Goal: Task Accomplishment & Management: Manage account settings

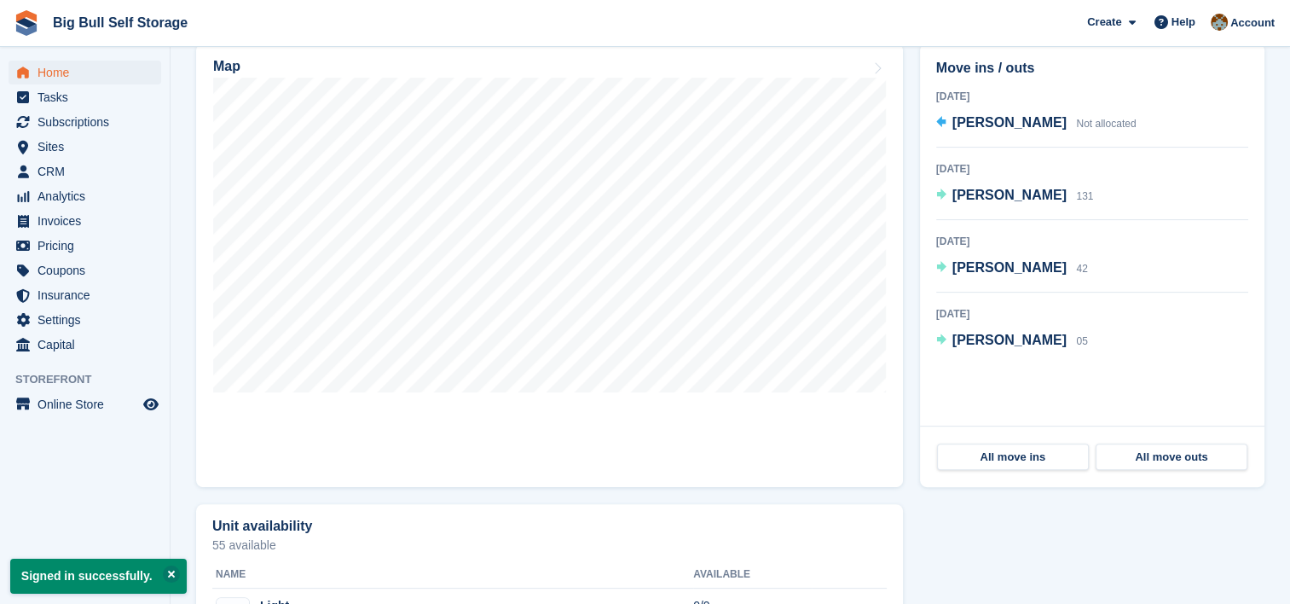
scroll to position [512, 0]
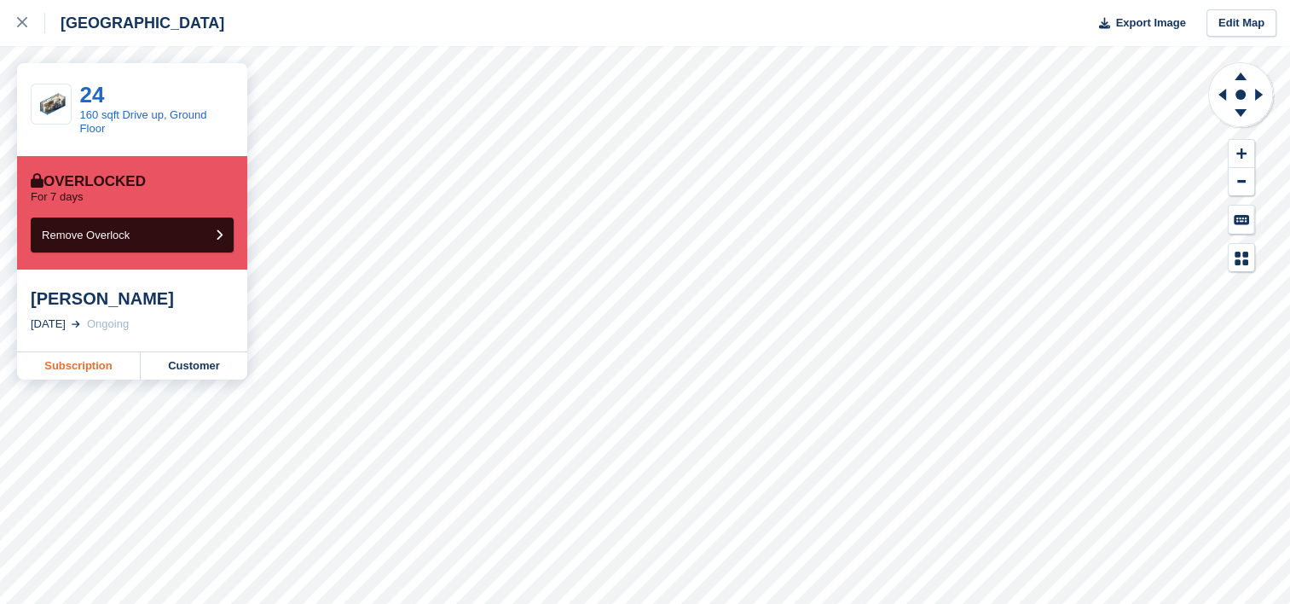
click at [105, 365] on link "Subscription" at bounding box center [79, 365] width 124 height 27
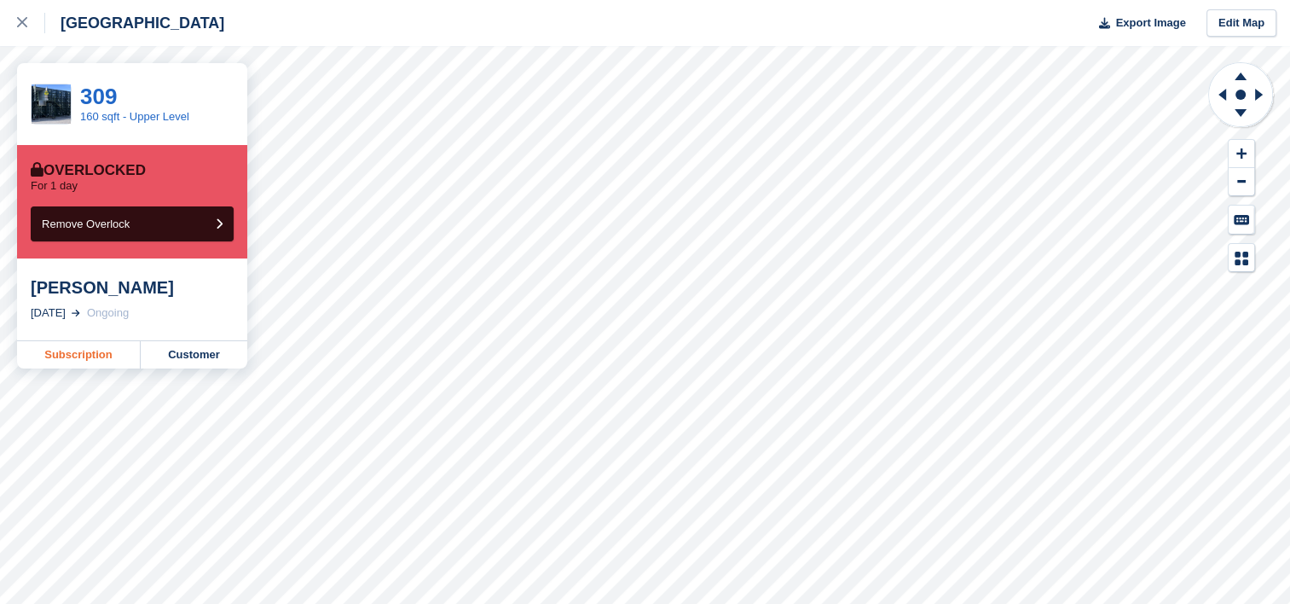
click at [64, 355] on link "Subscription" at bounding box center [79, 354] width 124 height 27
click at [104, 359] on link "Subscription" at bounding box center [79, 354] width 124 height 27
click at [78, 362] on link "Subscription" at bounding box center [79, 354] width 124 height 27
click at [87, 357] on link "Subscription" at bounding box center [79, 354] width 124 height 27
click at [101, 362] on link "Subscription" at bounding box center [79, 354] width 124 height 27
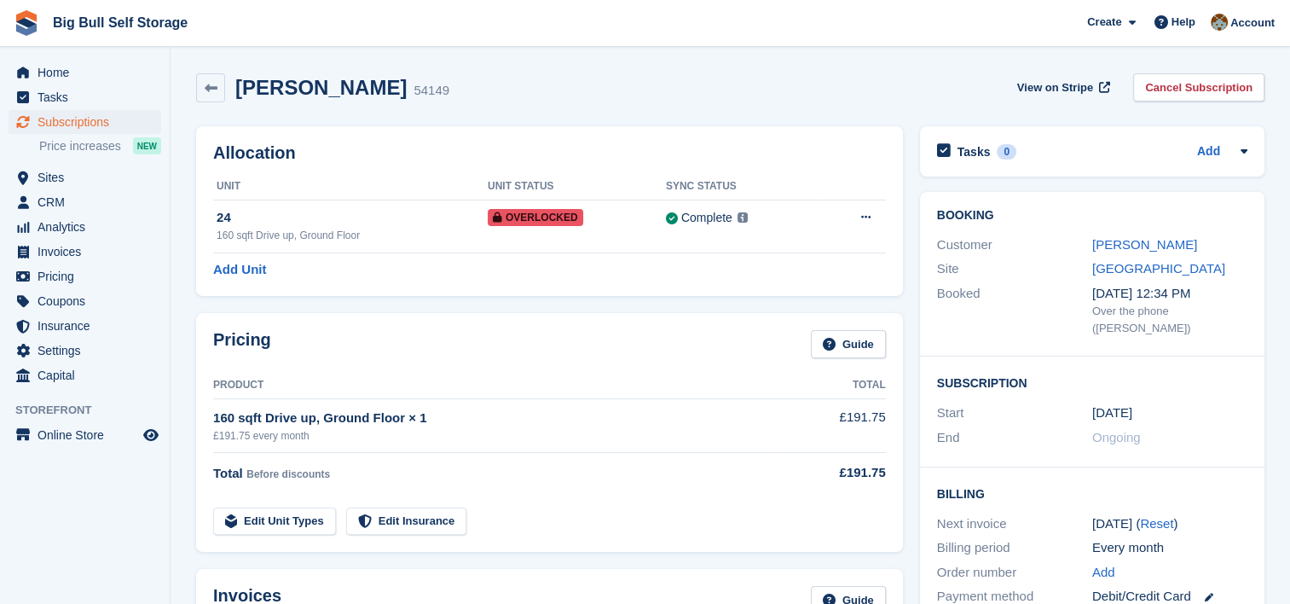
scroll to position [426, 0]
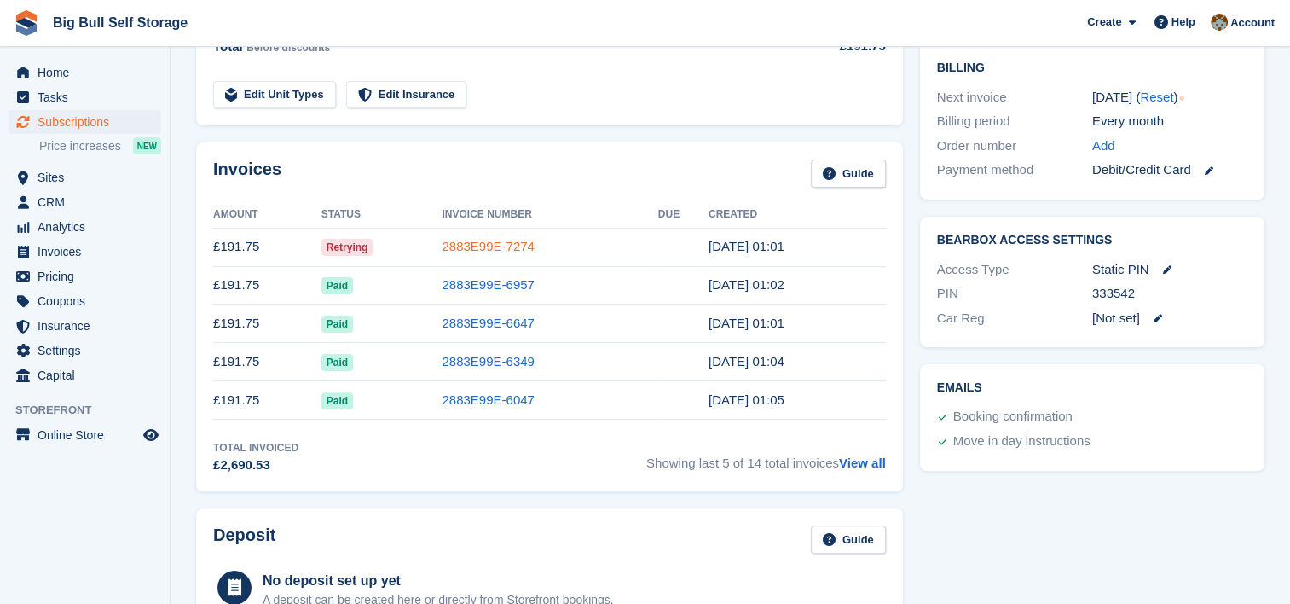
click at [478, 246] on link "2883E99E-7274" at bounding box center [488, 246] width 92 height 14
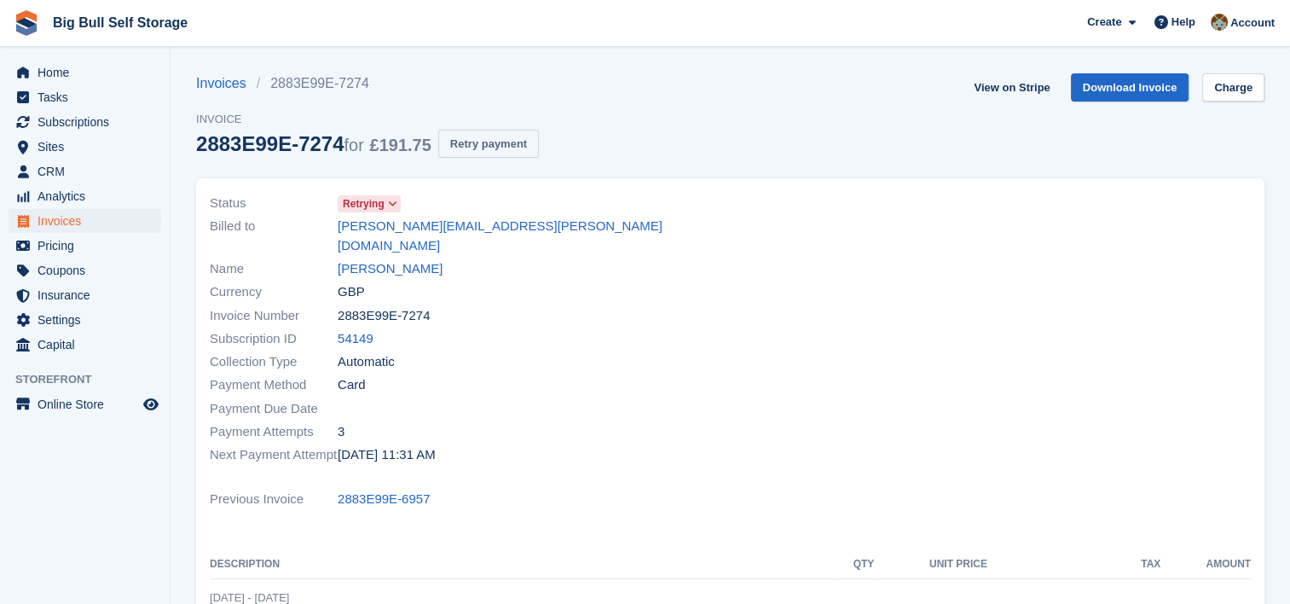
click at [490, 150] on button "Retry payment" at bounding box center [488, 144] width 101 height 28
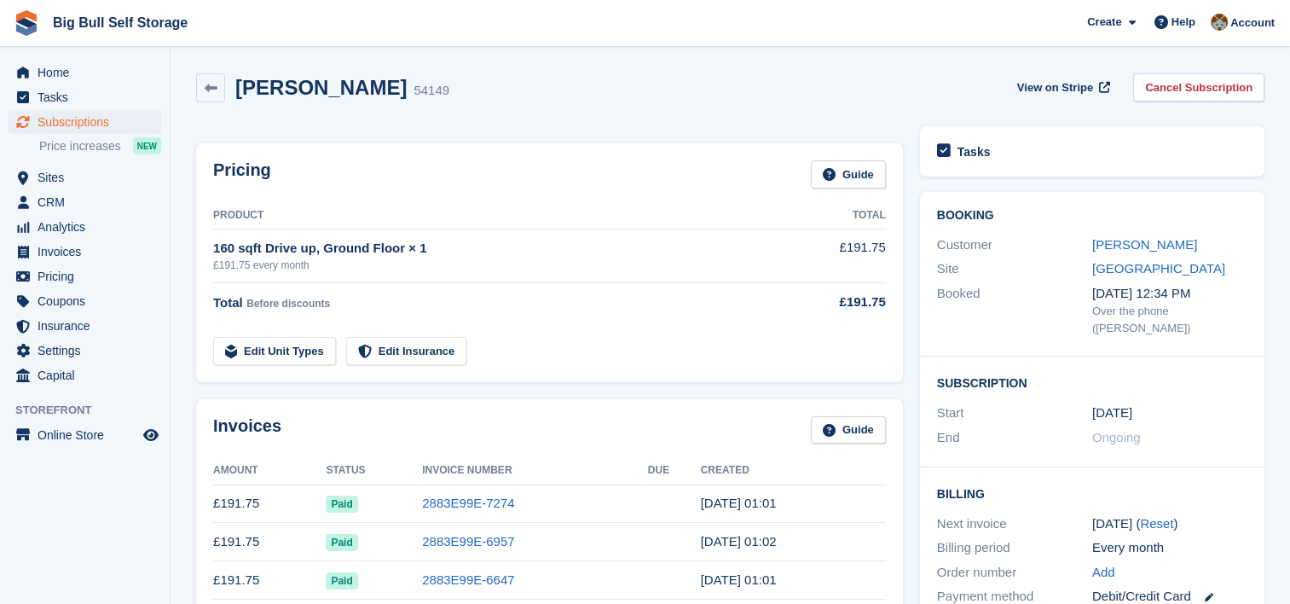
scroll to position [568, 0]
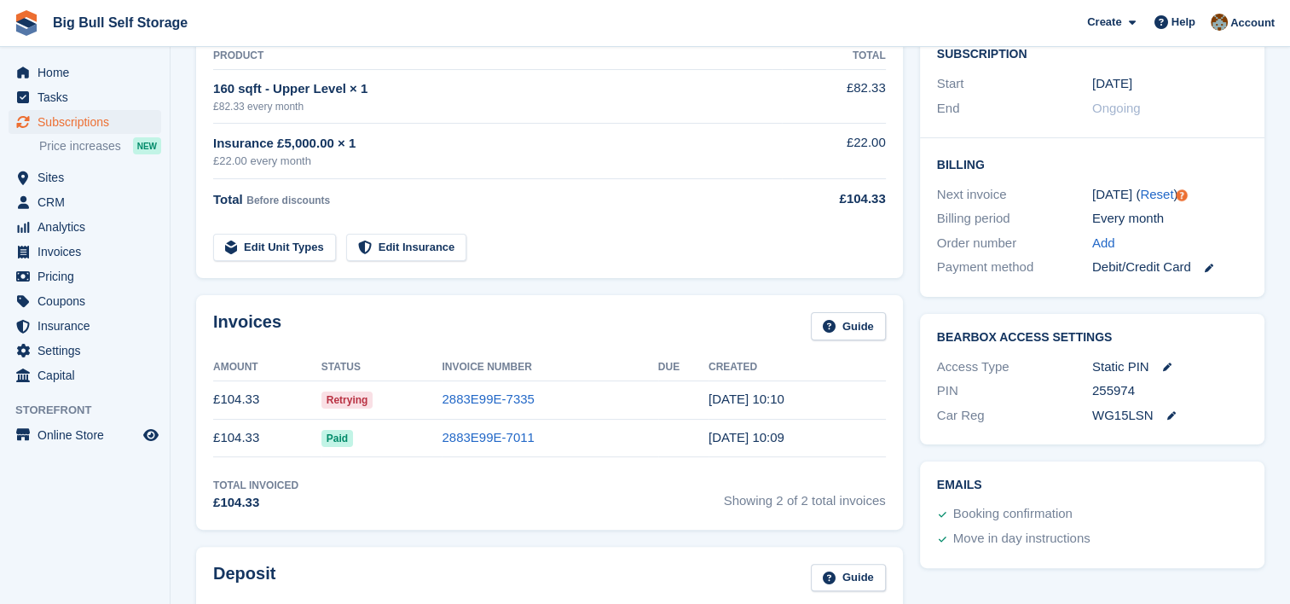
scroll to position [426, 0]
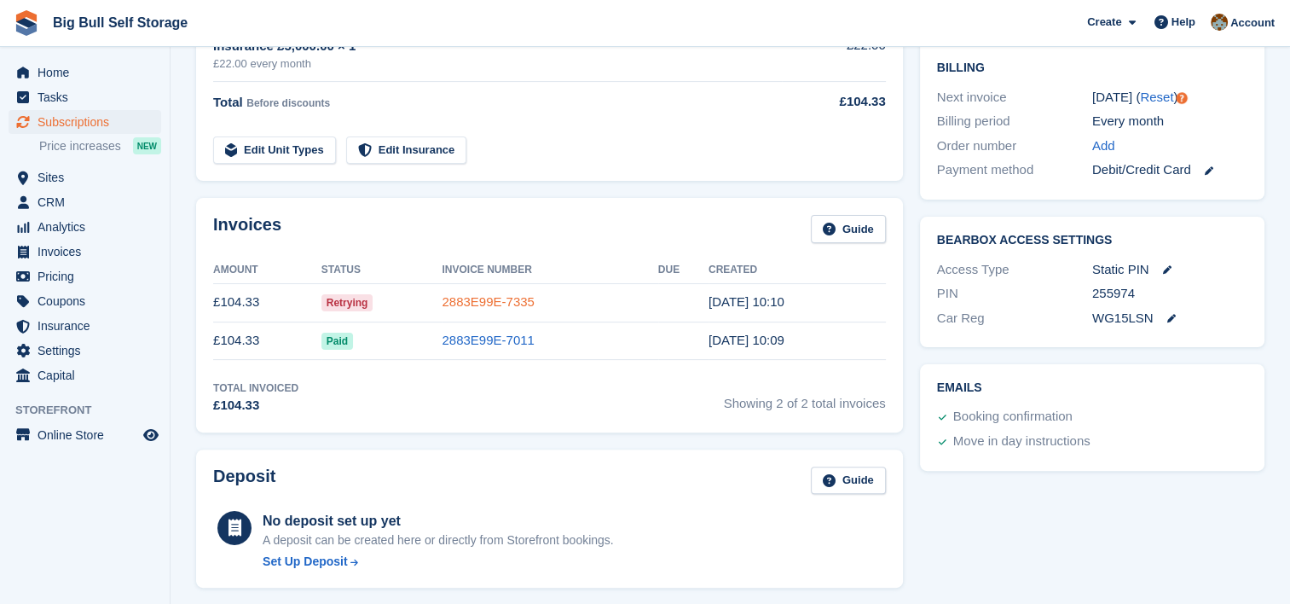
click at [467, 304] on link "2883E99E-7335" at bounding box center [488, 301] width 92 height 14
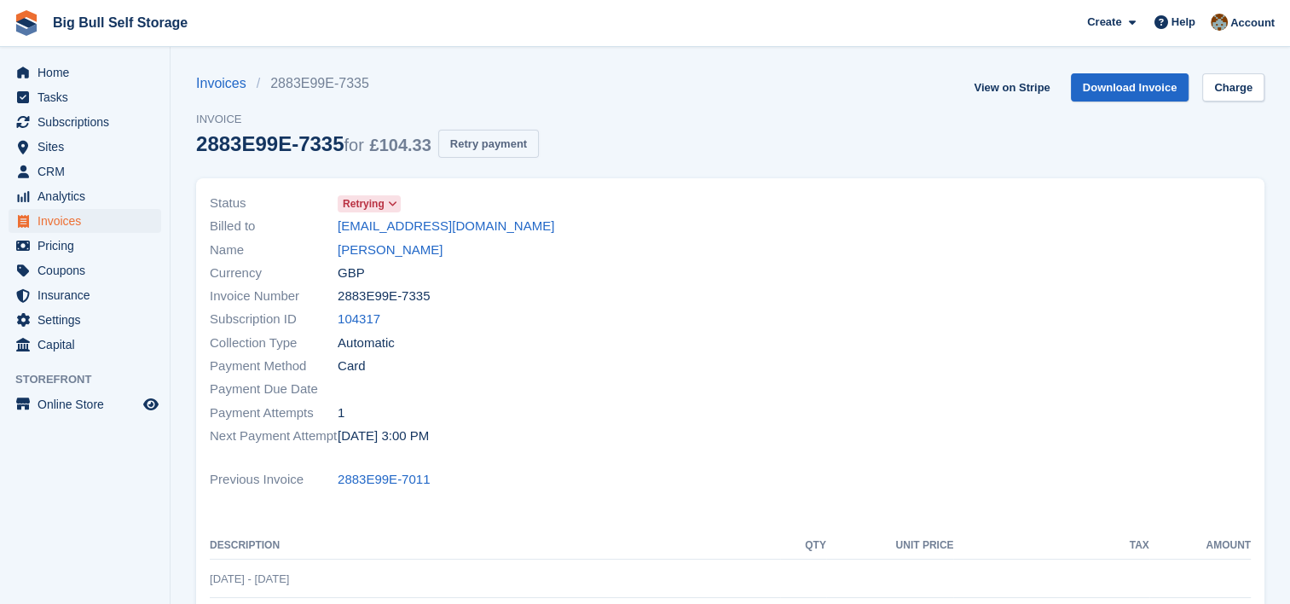
click at [495, 148] on button "Retry payment" at bounding box center [488, 144] width 101 height 28
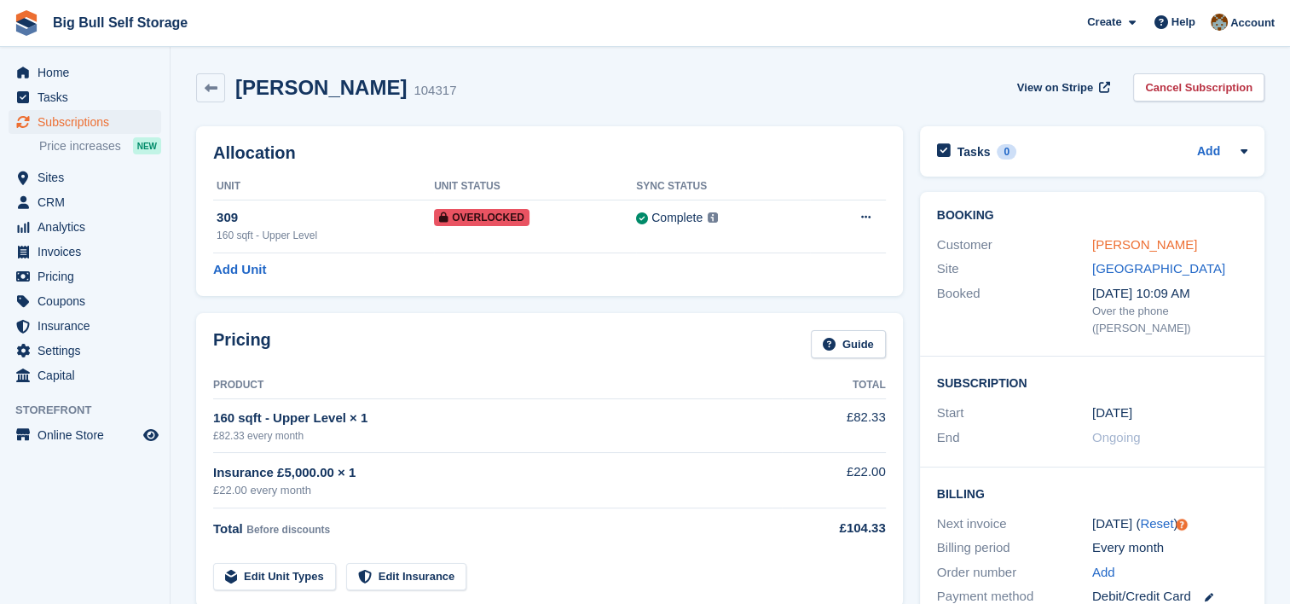
drag, startPoint x: 1124, startPoint y: 247, endPoint x: 1107, endPoint y: 252, distance: 17.6
click at [1124, 247] on link "[PERSON_NAME]" at bounding box center [1145, 244] width 105 height 14
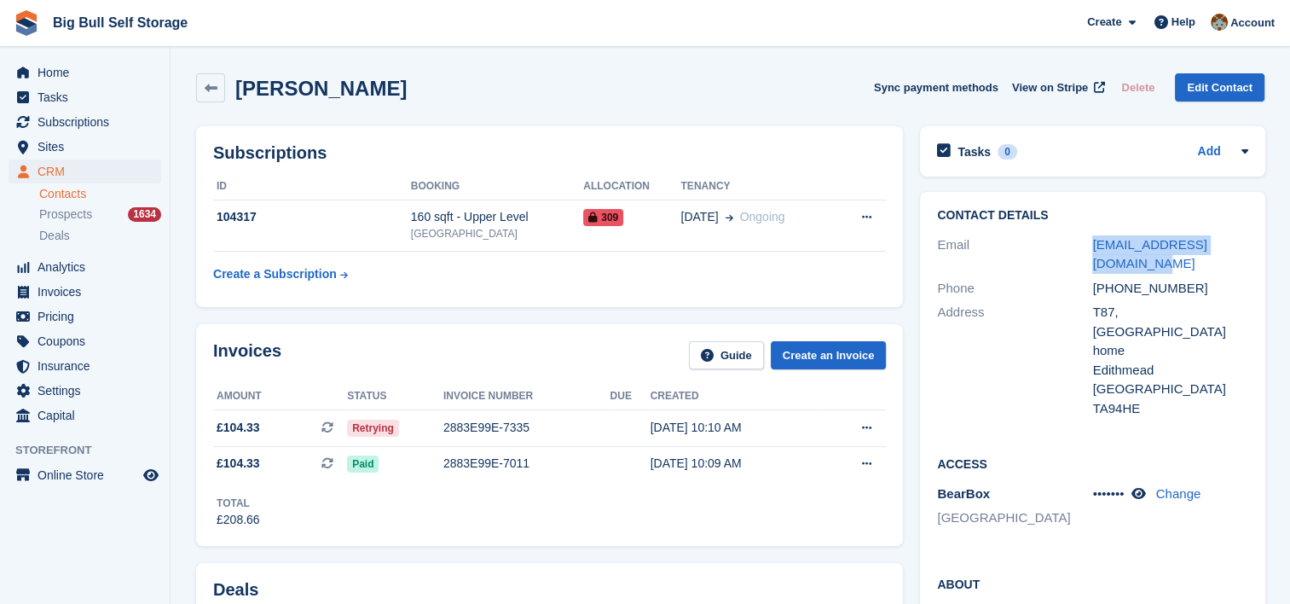
drag, startPoint x: 1105, startPoint y: 263, endPoint x: 1090, endPoint y: 247, distance: 21.7
click at [1090, 247] on div "Email [EMAIL_ADDRESS][DOMAIN_NAME]" at bounding box center [1092, 254] width 310 height 43
drag, startPoint x: 1090, startPoint y: 247, endPoint x: 1098, endPoint y: 246, distance: 8.7
copy div "[EMAIL_ADDRESS][DOMAIN_NAME]"
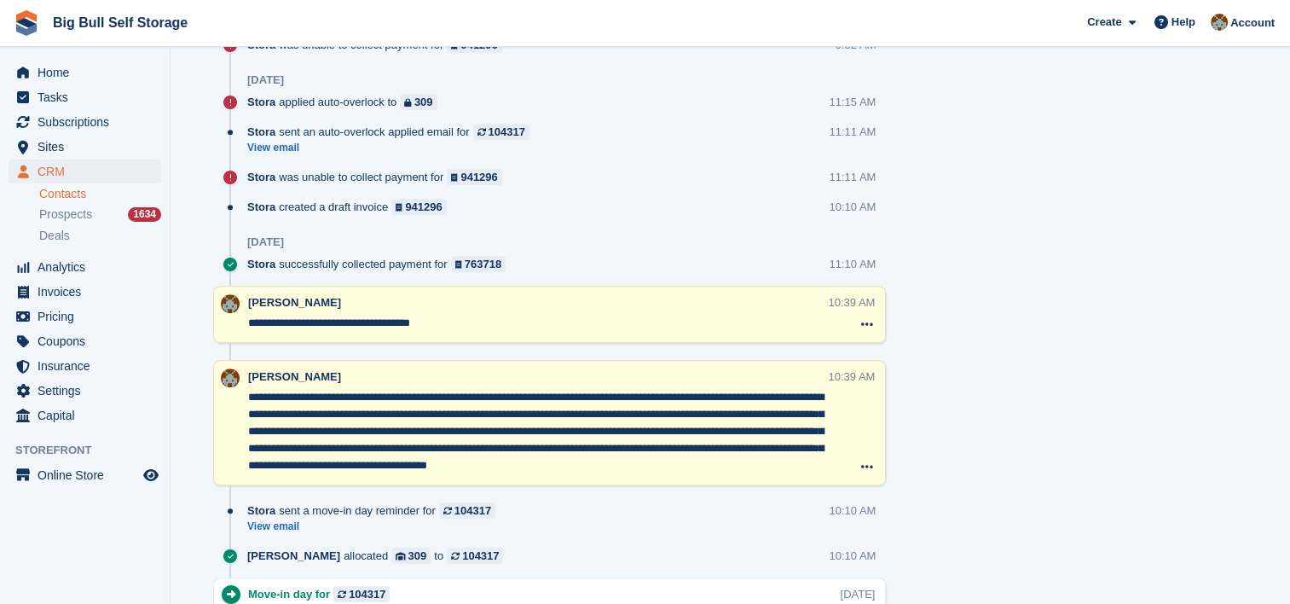
scroll to position [768, 0]
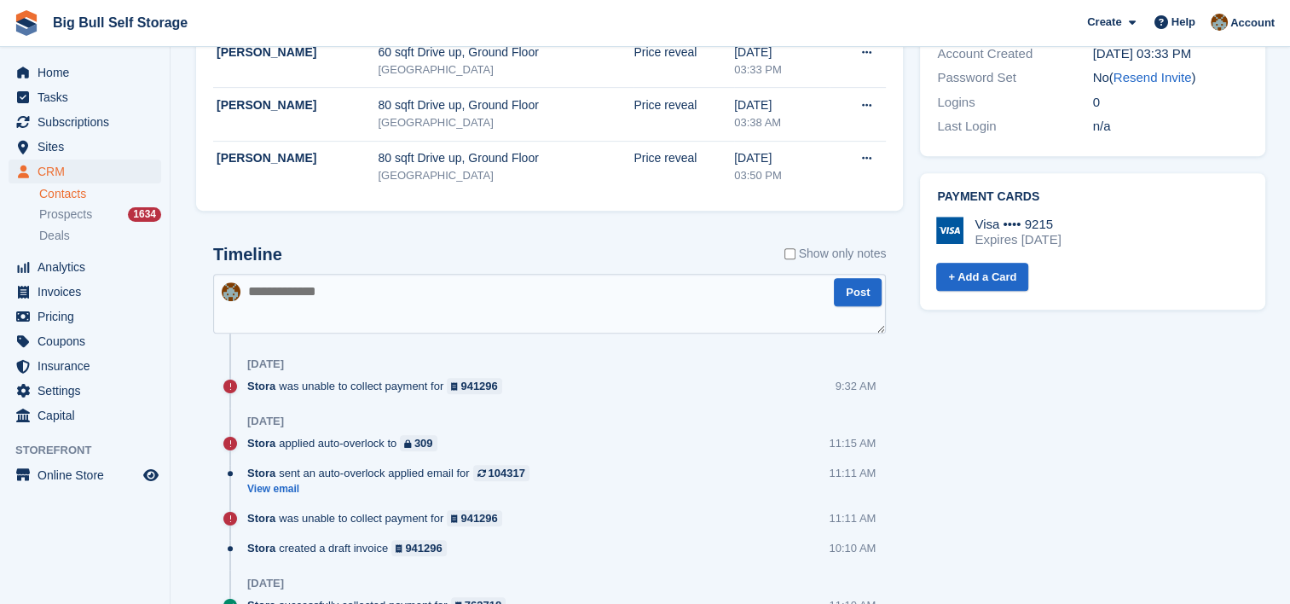
drag, startPoint x: 354, startPoint y: 306, endPoint x: 396, endPoint y: 314, distance: 42.5
click at [354, 306] on textarea at bounding box center [549, 304] width 673 height 60
paste textarea "**********"
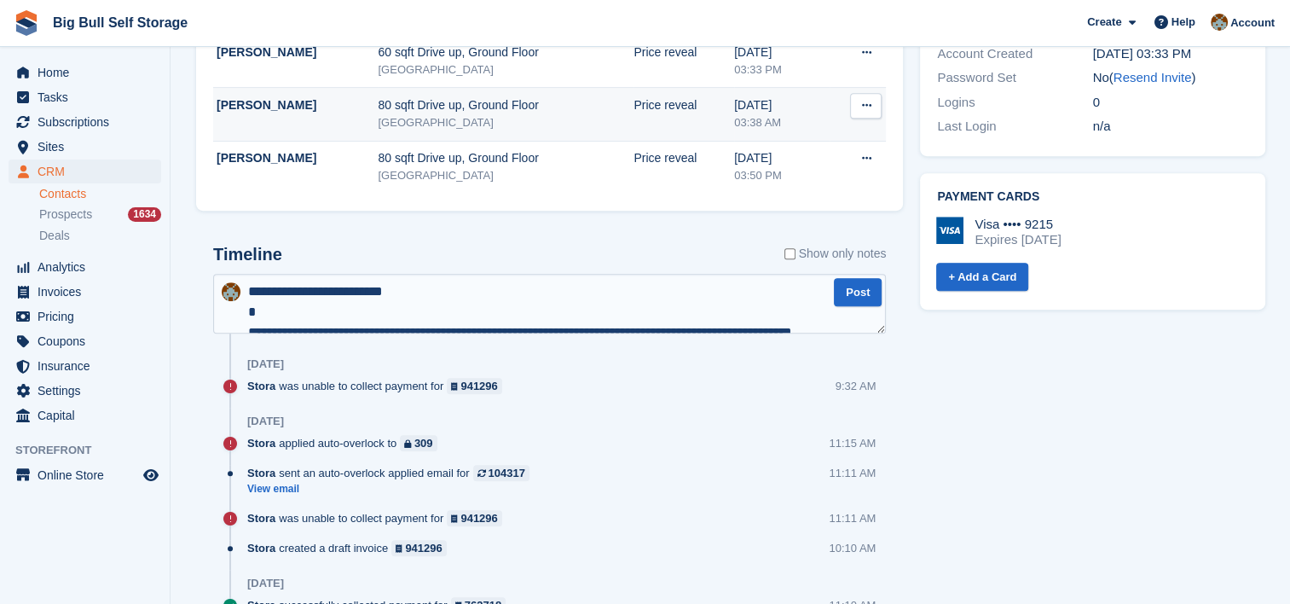
scroll to position [295, 0]
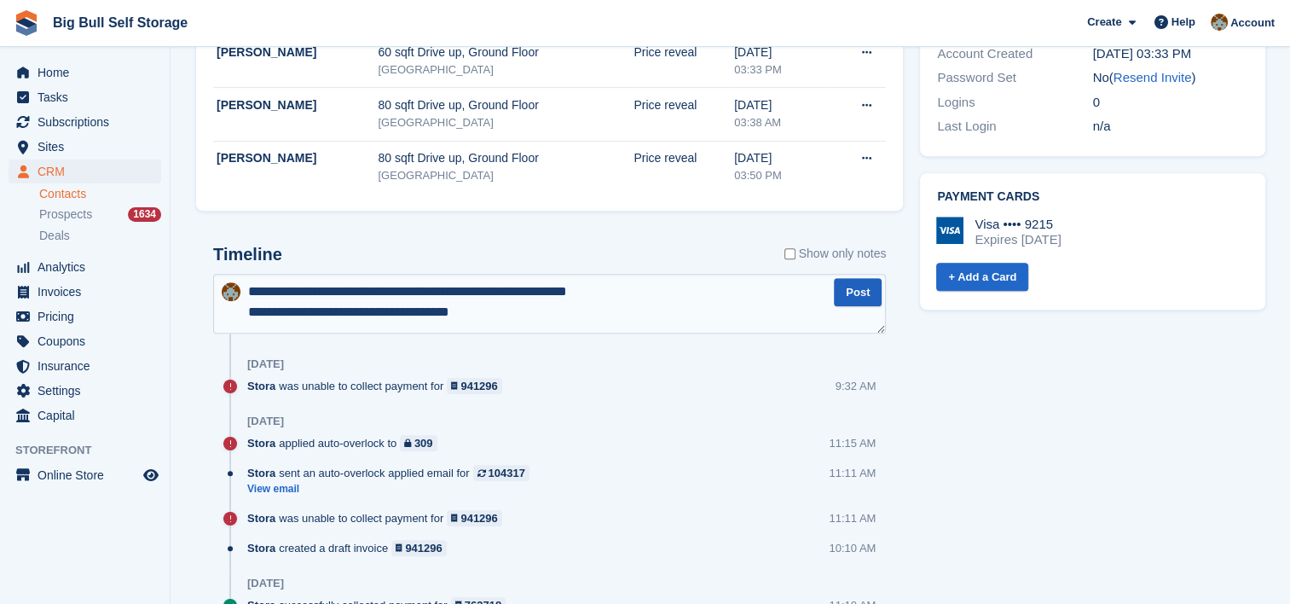
type textarea "**********"
click at [847, 290] on button "Post" at bounding box center [858, 292] width 48 height 28
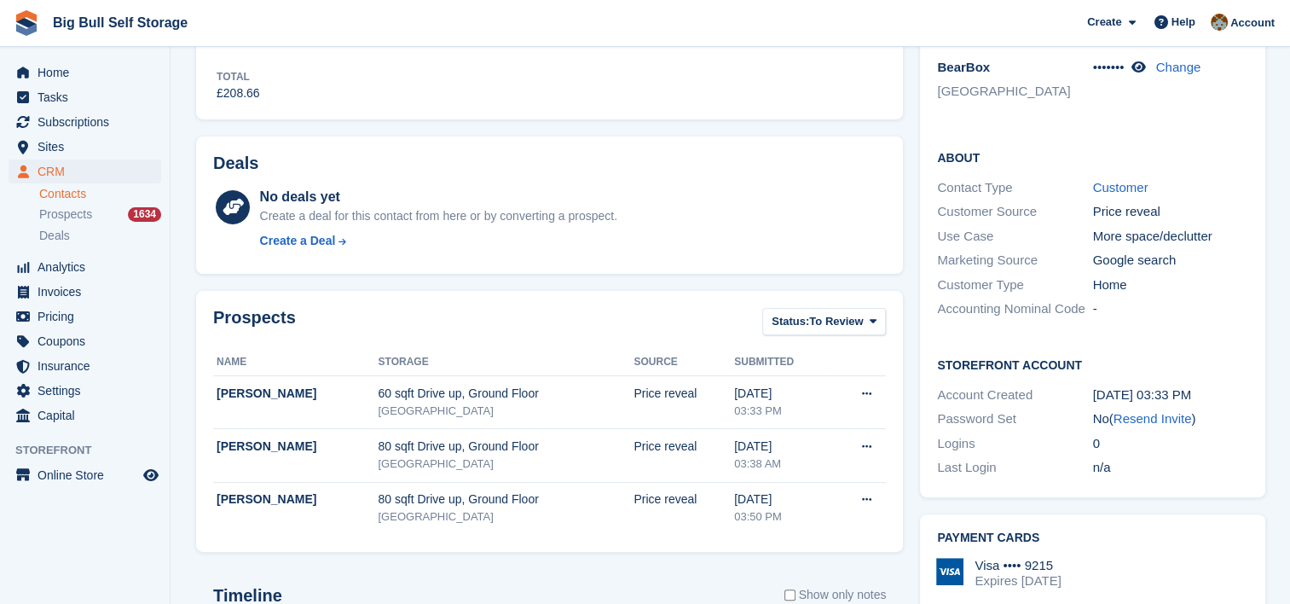
scroll to position [0, 0]
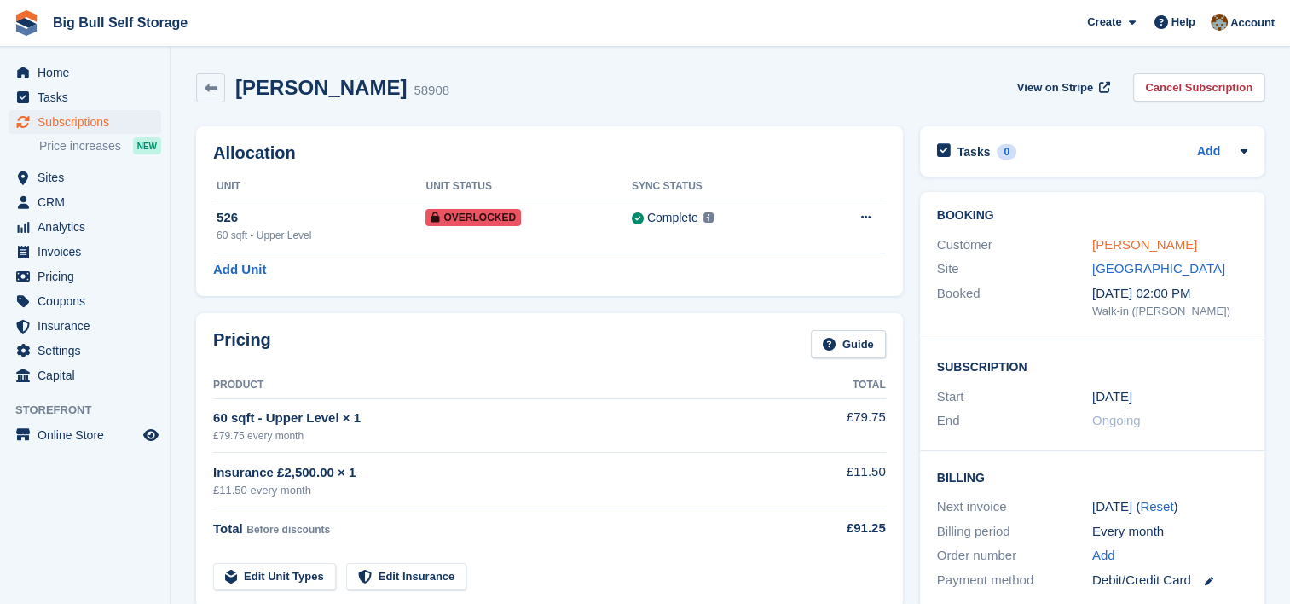
click at [1152, 250] on link "[PERSON_NAME]" at bounding box center [1145, 244] width 105 height 14
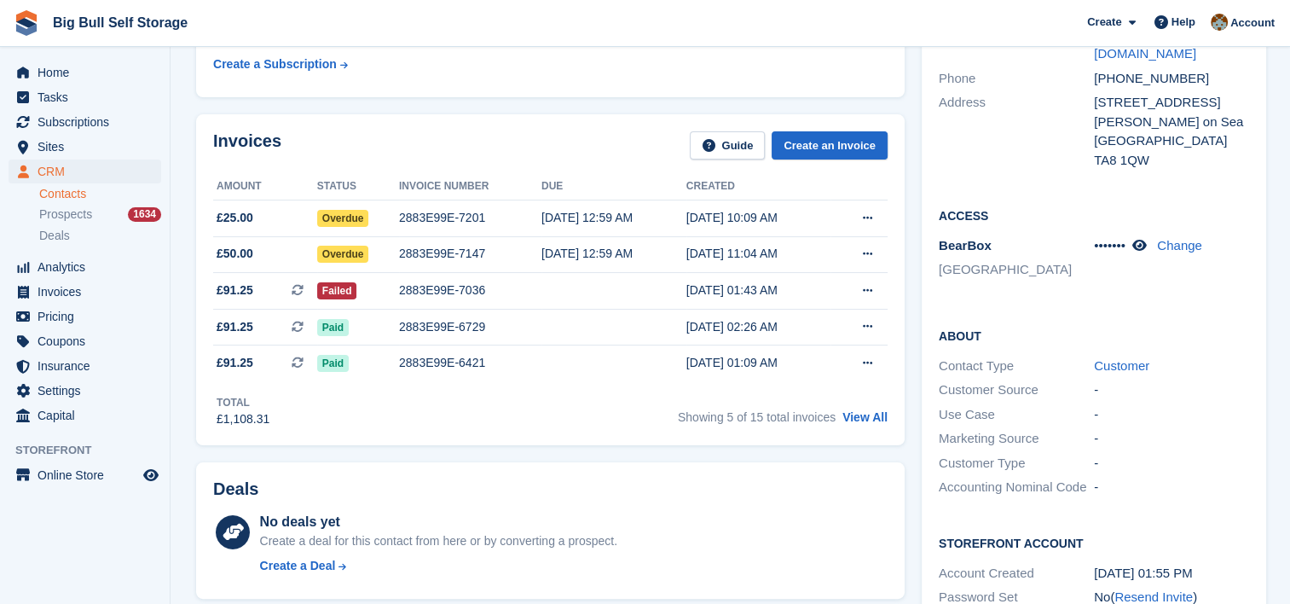
scroll to position [256, 0]
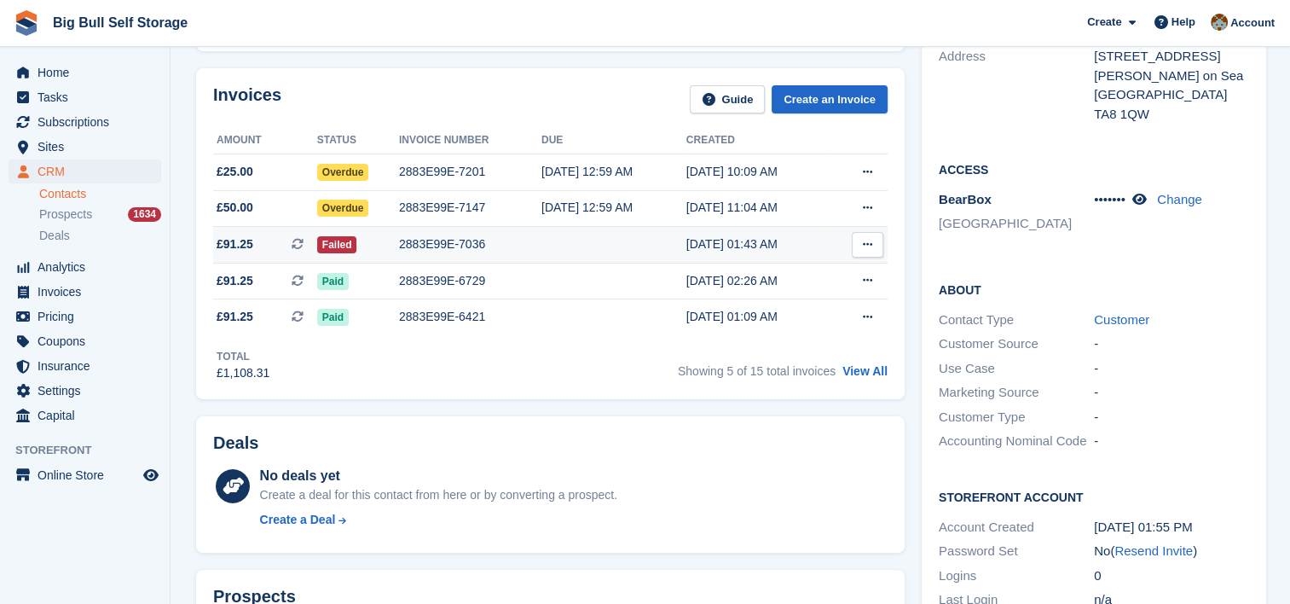
click at [450, 241] on div "2883E99E-7036" at bounding box center [470, 244] width 142 height 18
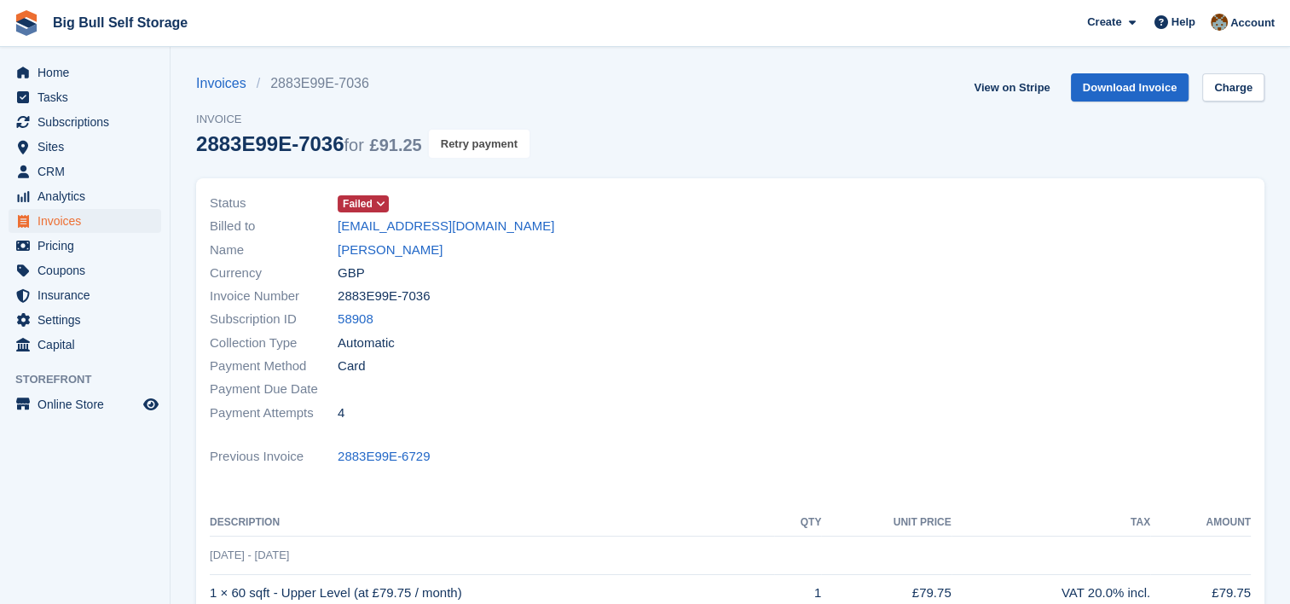
click at [484, 148] on button "Retry payment" at bounding box center [479, 144] width 101 height 28
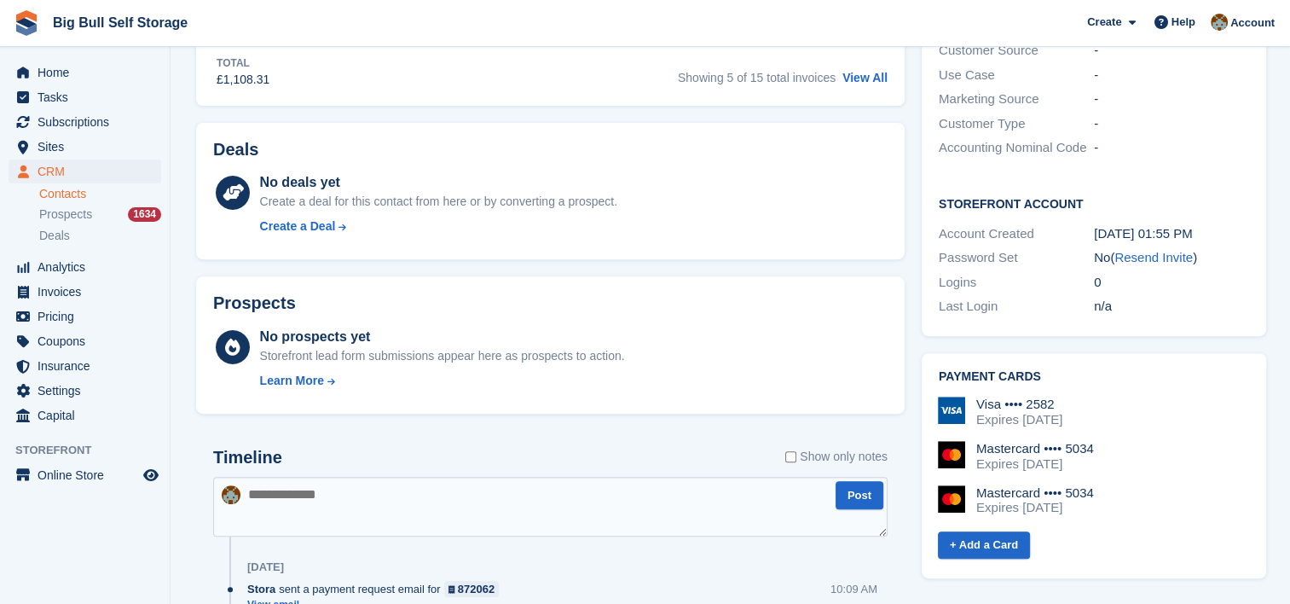
scroll to position [768, 0]
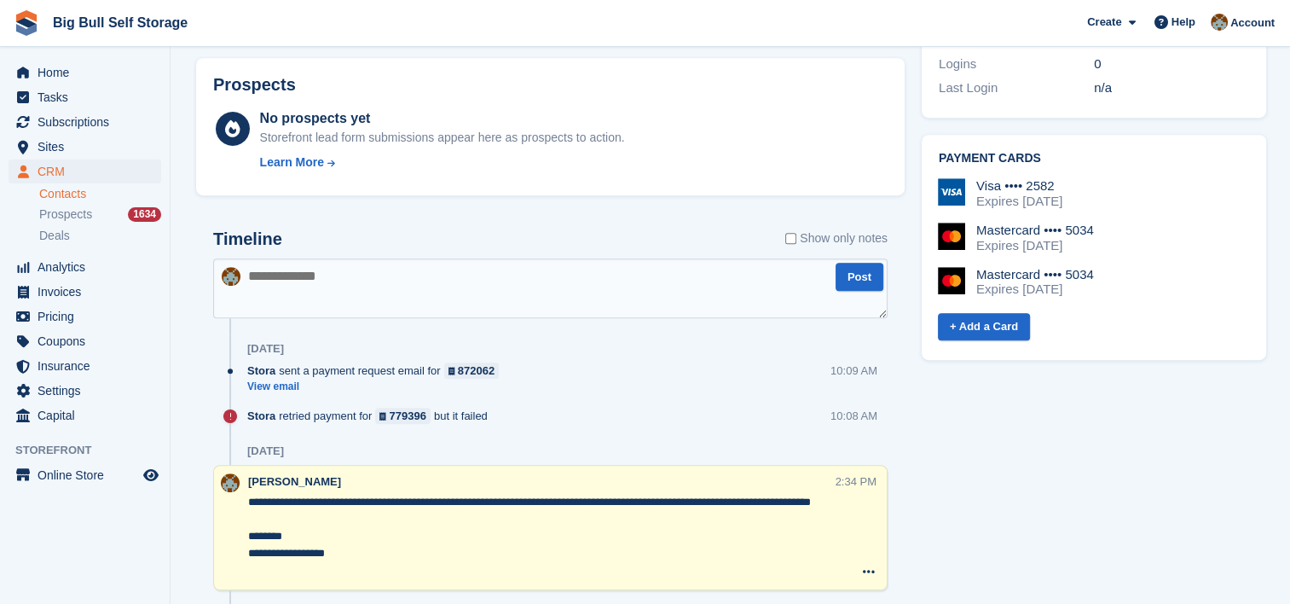
click at [345, 294] on textarea at bounding box center [550, 288] width 675 height 60
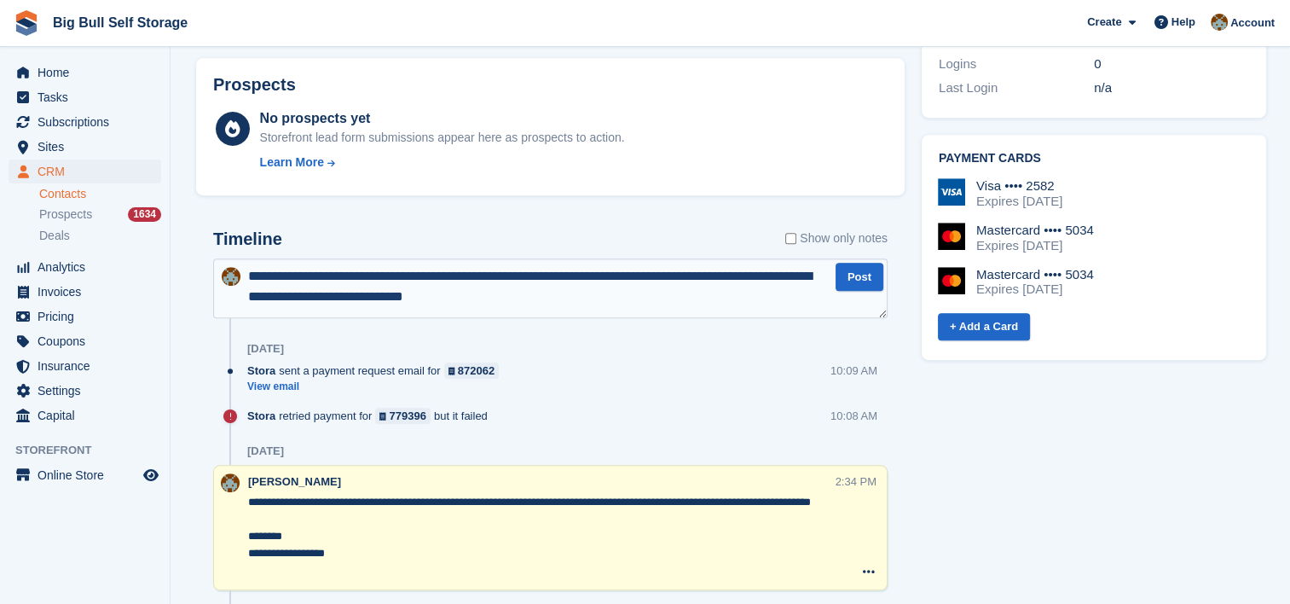
type textarea "**********"
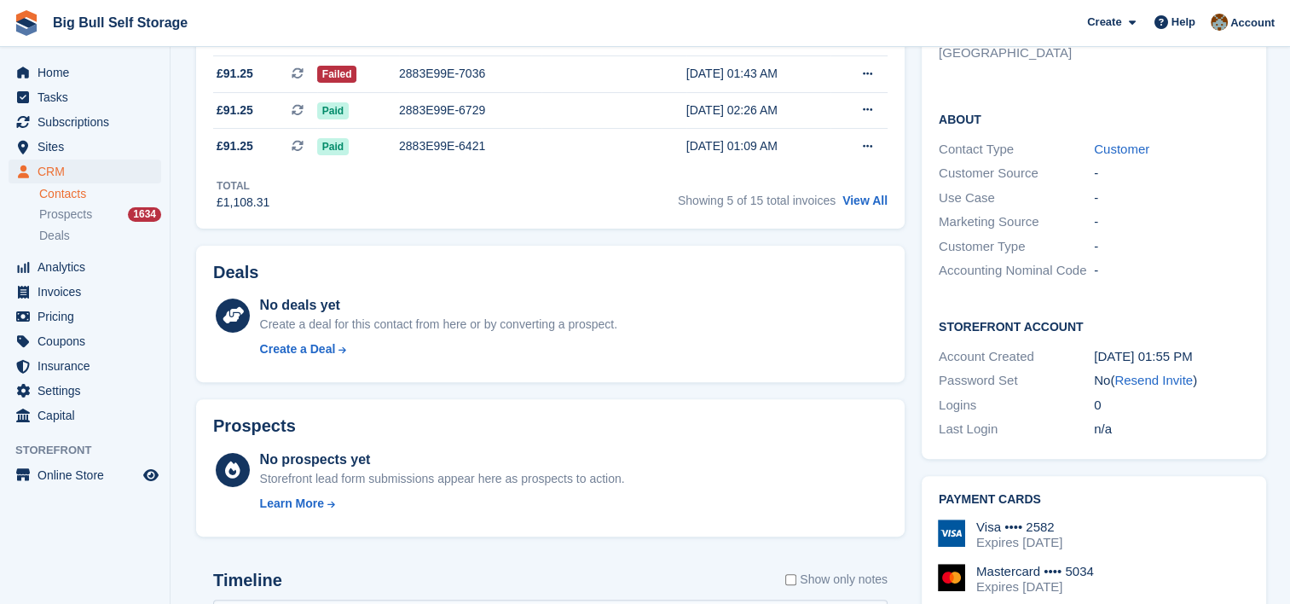
scroll to position [85, 0]
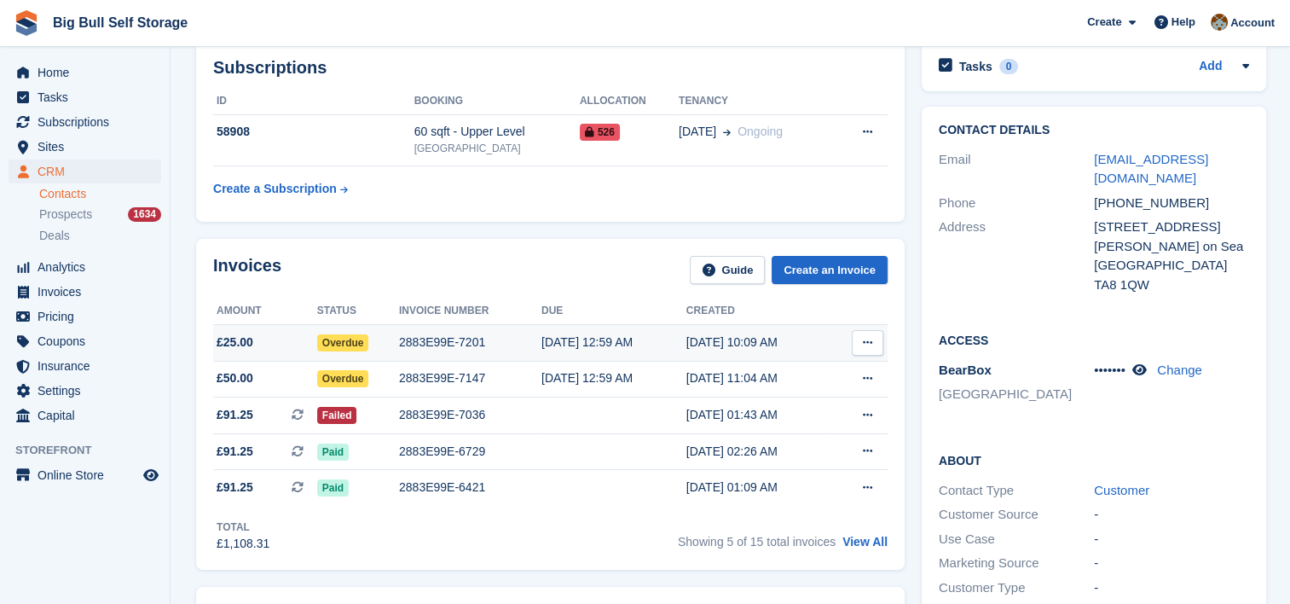
click at [429, 344] on div "2883E99E-7201" at bounding box center [470, 342] width 142 height 18
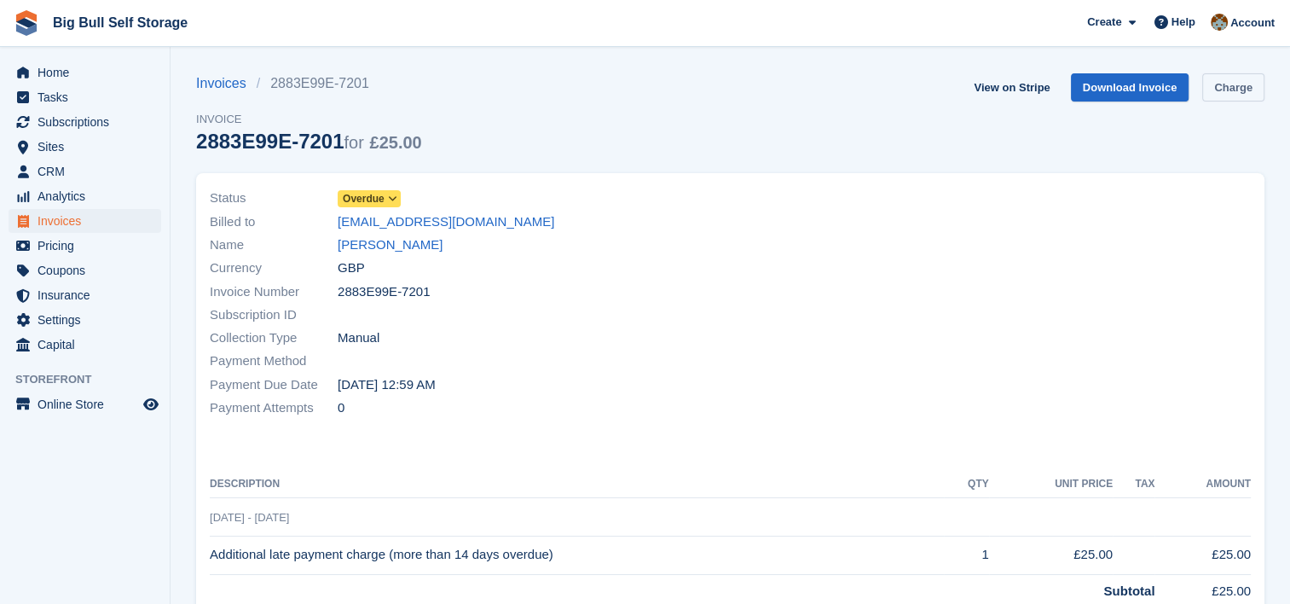
click at [1242, 85] on link "Charge" at bounding box center [1234, 87] width 62 height 28
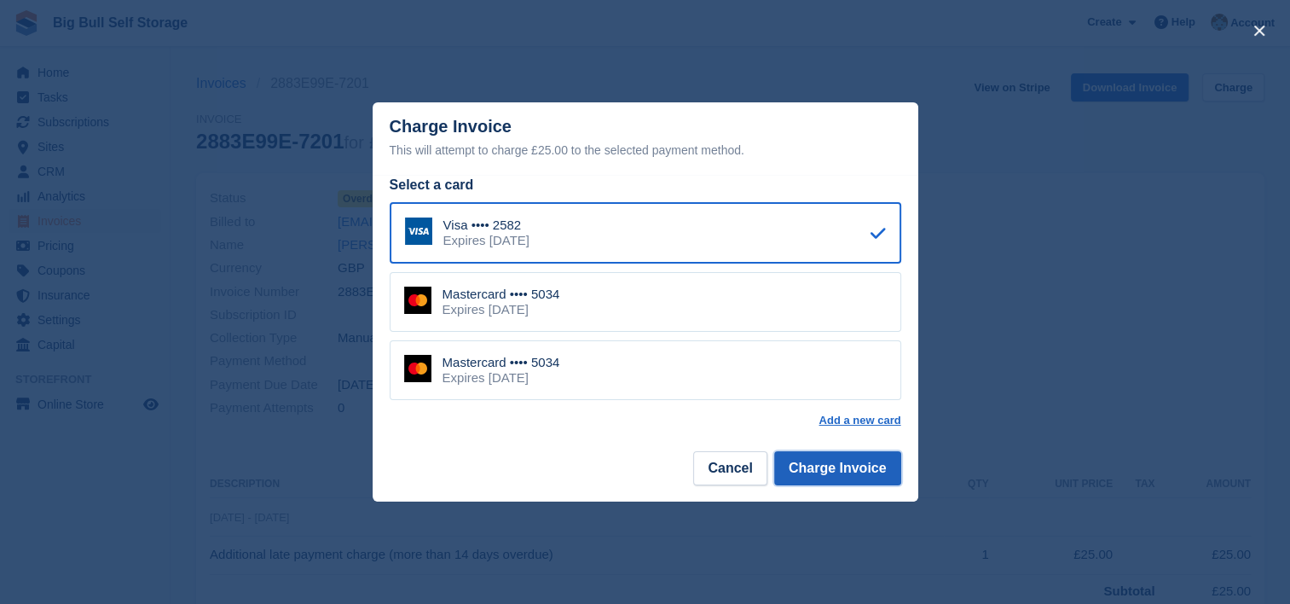
click at [822, 462] on button "Charge Invoice" at bounding box center [837, 468] width 127 height 34
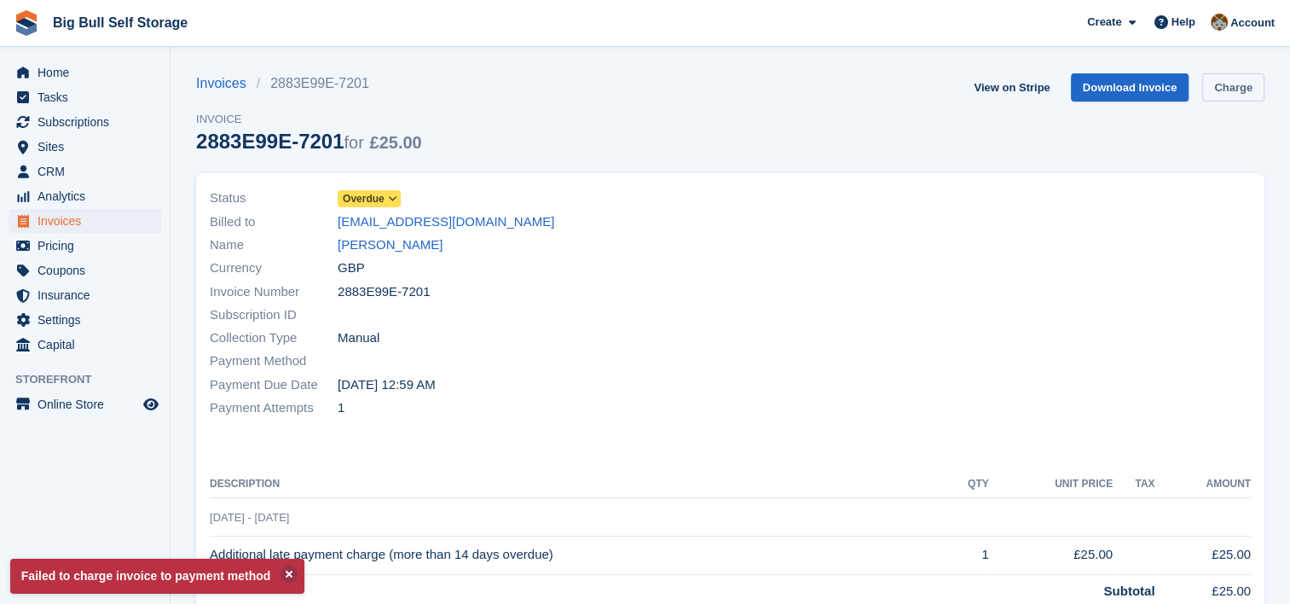
click at [1224, 95] on link "Charge" at bounding box center [1234, 87] width 62 height 28
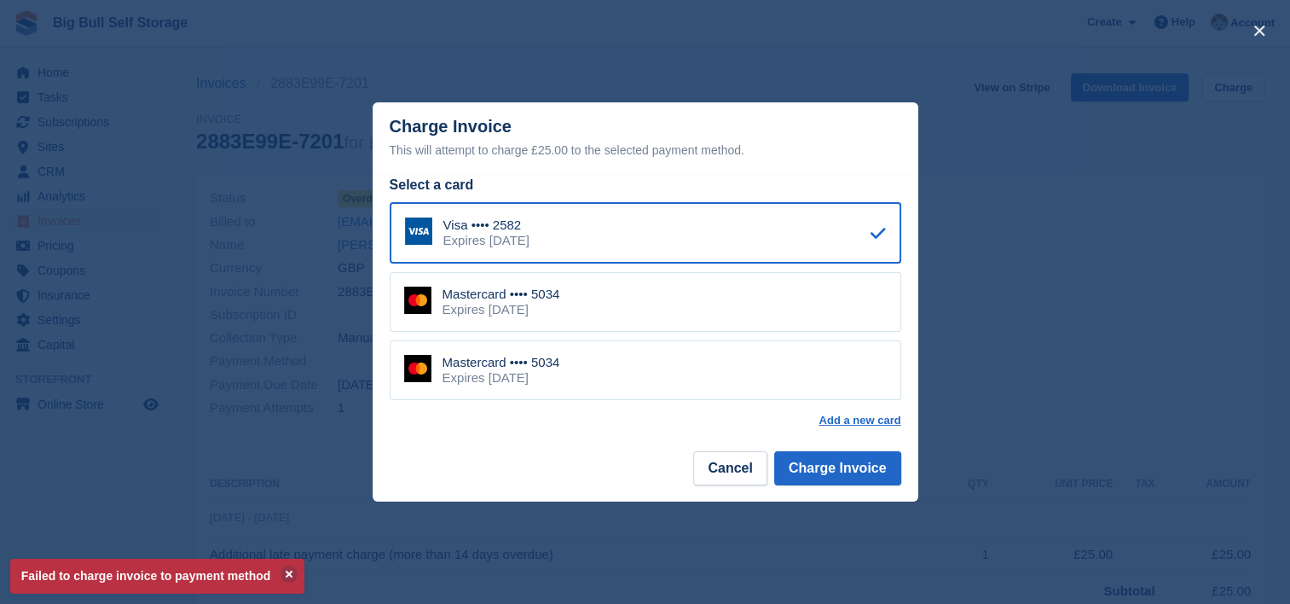
click at [588, 305] on div "Mastercard •••• 5034 Expires [DATE]" at bounding box center [646, 302] width 512 height 60
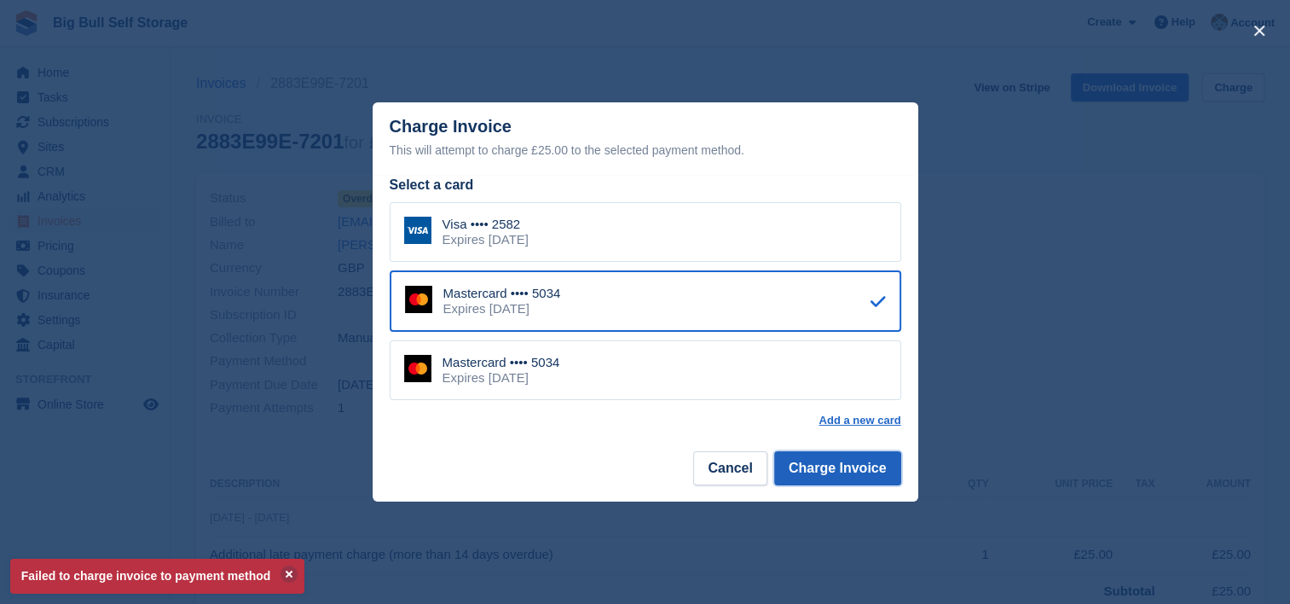
click at [819, 467] on button "Charge Invoice" at bounding box center [837, 468] width 127 height 34
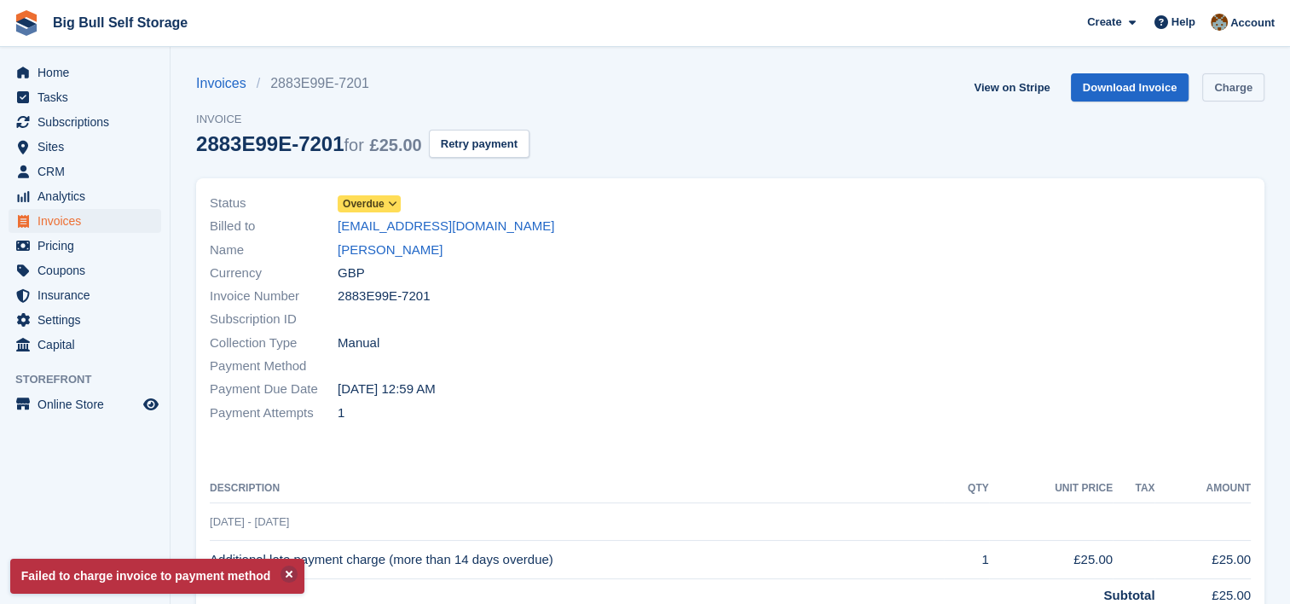
click at [1226, 87] on link "Charge" at bounding box center [1234, 87] width 62 height 28
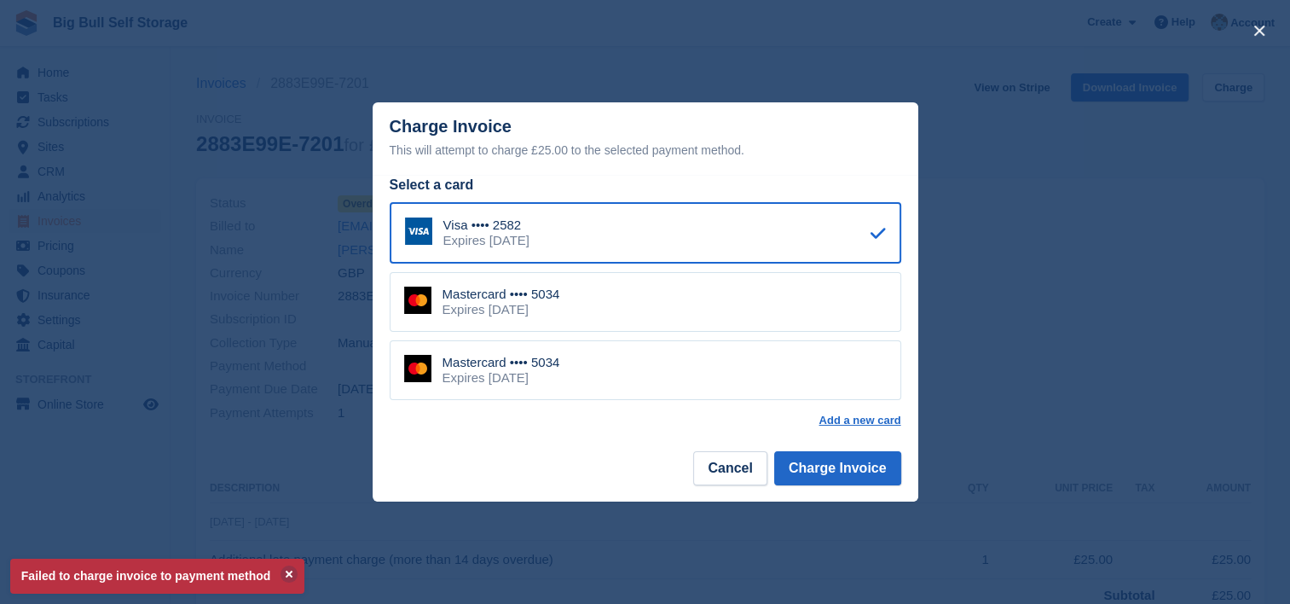
click at [666, 386] on div "Mastercard •••• 5034 Expires [DATE]" at bounding box center [646, 370] width 512 height 60
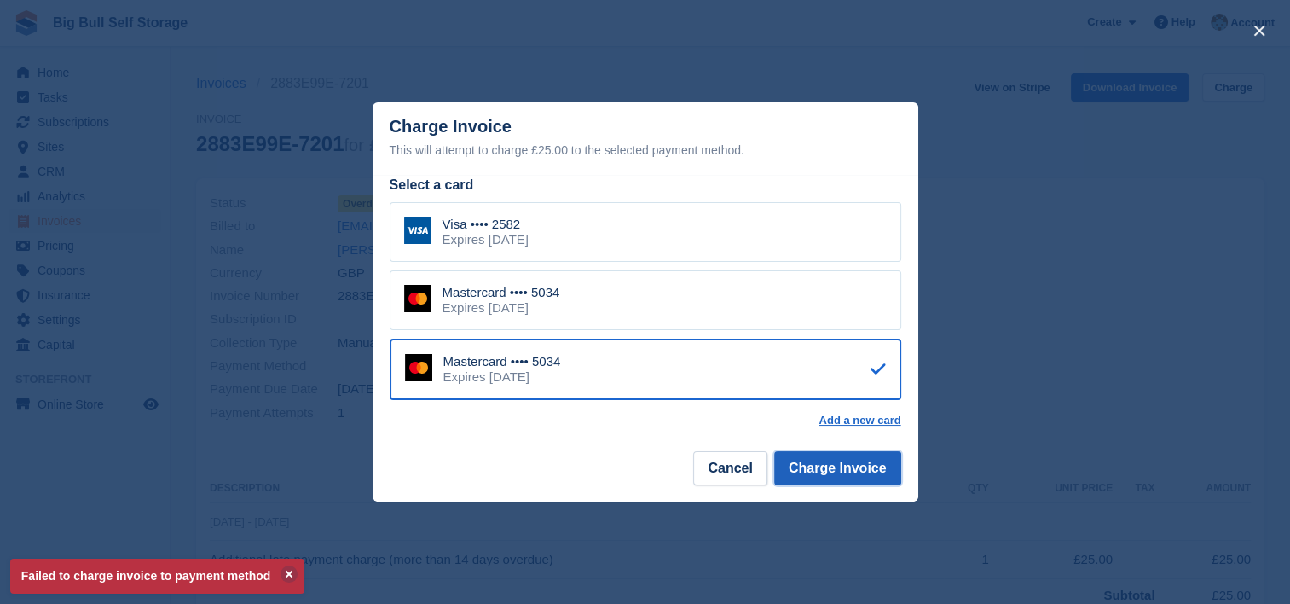
click at [843, 472] on button "Charge Invoice" at bounding box center [837, 468] width 127 height 34
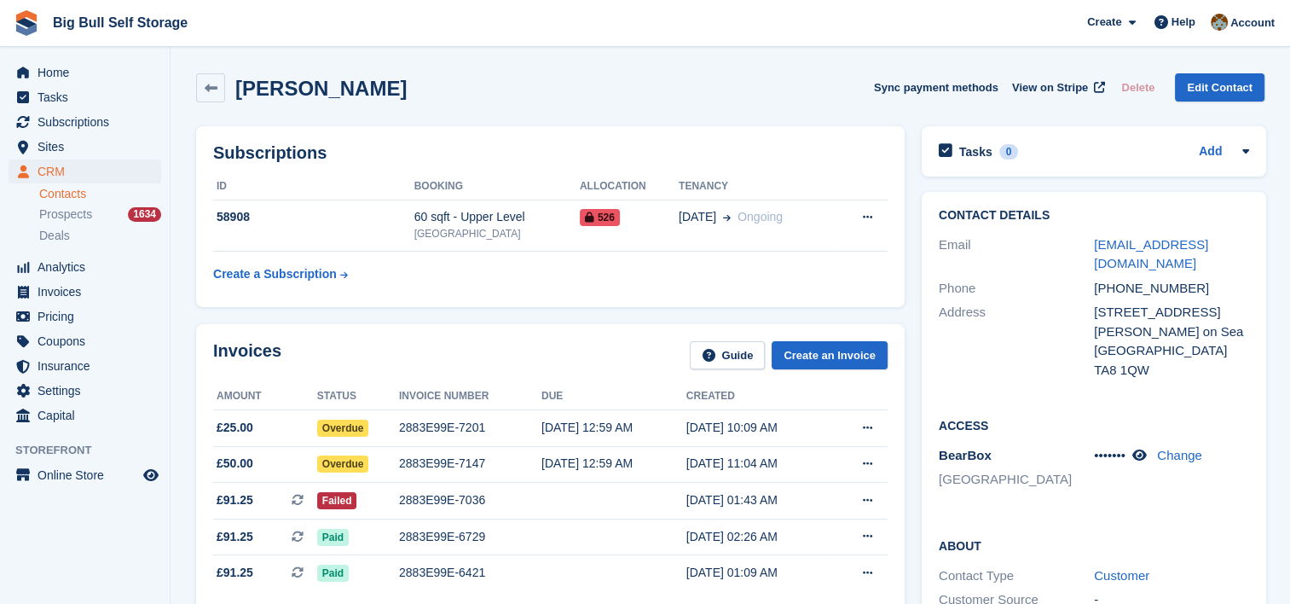
drag, startPoint x: 431, startPoint y: 90, endPoint x: 243, endPoint y: 90, distance: 187.6
click at [243, 90] on div "[PERSON_NAME] Sync payment methods View on Stripe Delete Edit Contact" at bounding box center [730, 87] width 1069 height 29
copy h2 "[PERSON_NAME]"
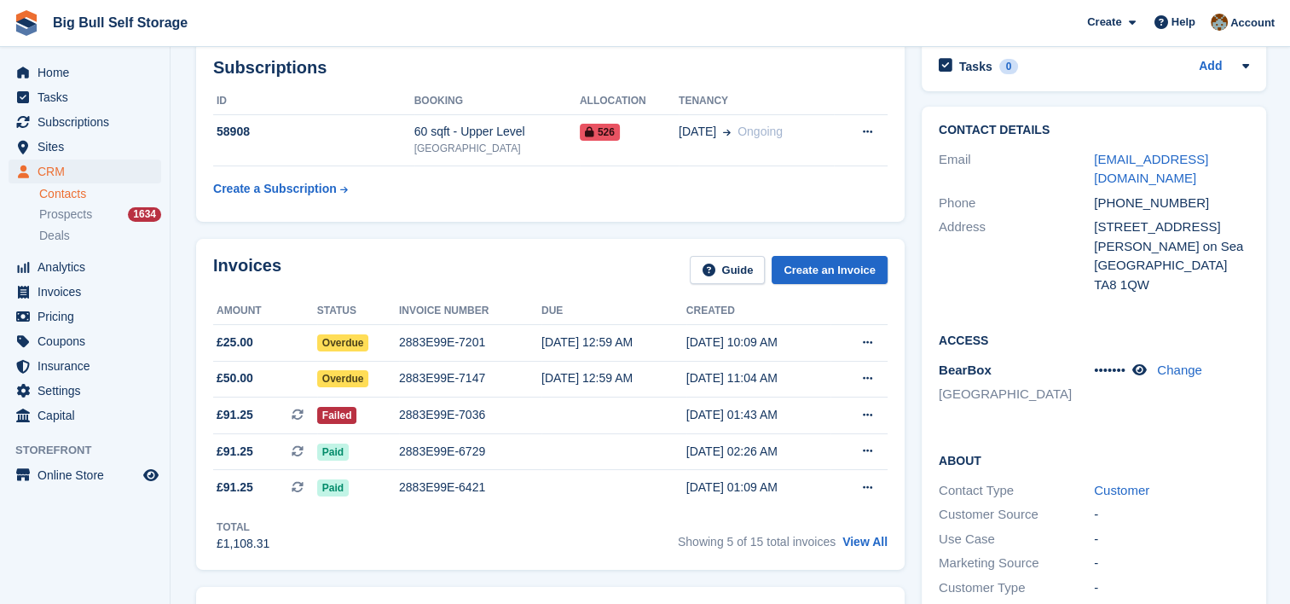
scroll to position [171, 0]
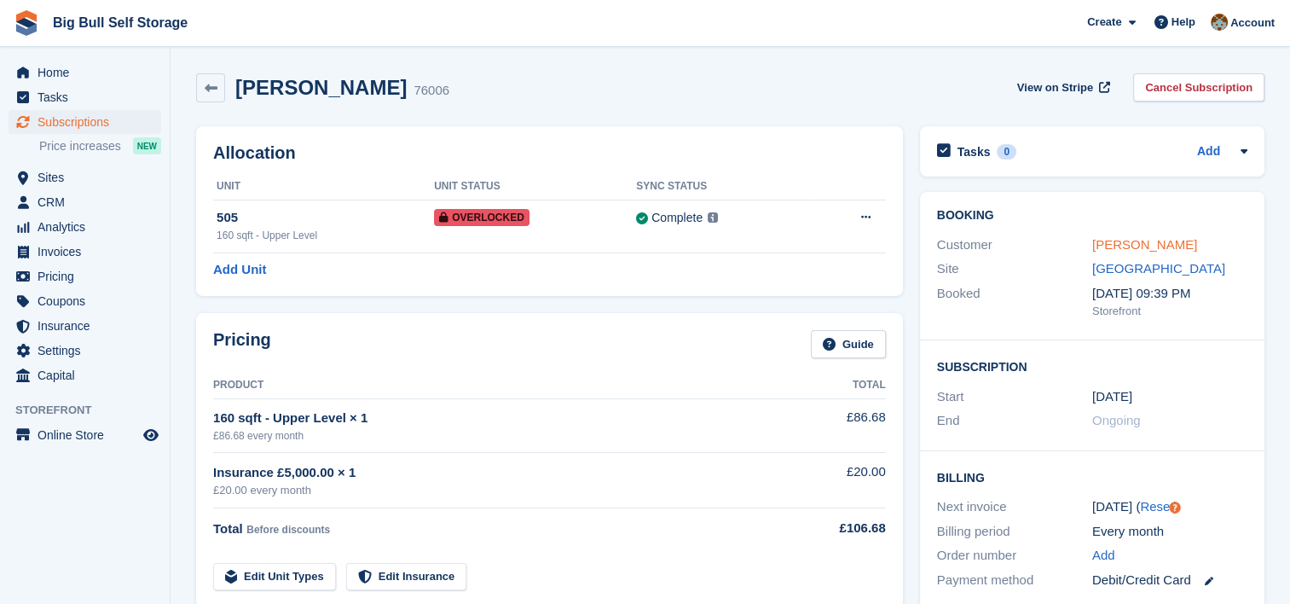
click at [1126, 243] on link "[PERSON_NAME]" at bounding box center [1145, 244] width 105 height 14
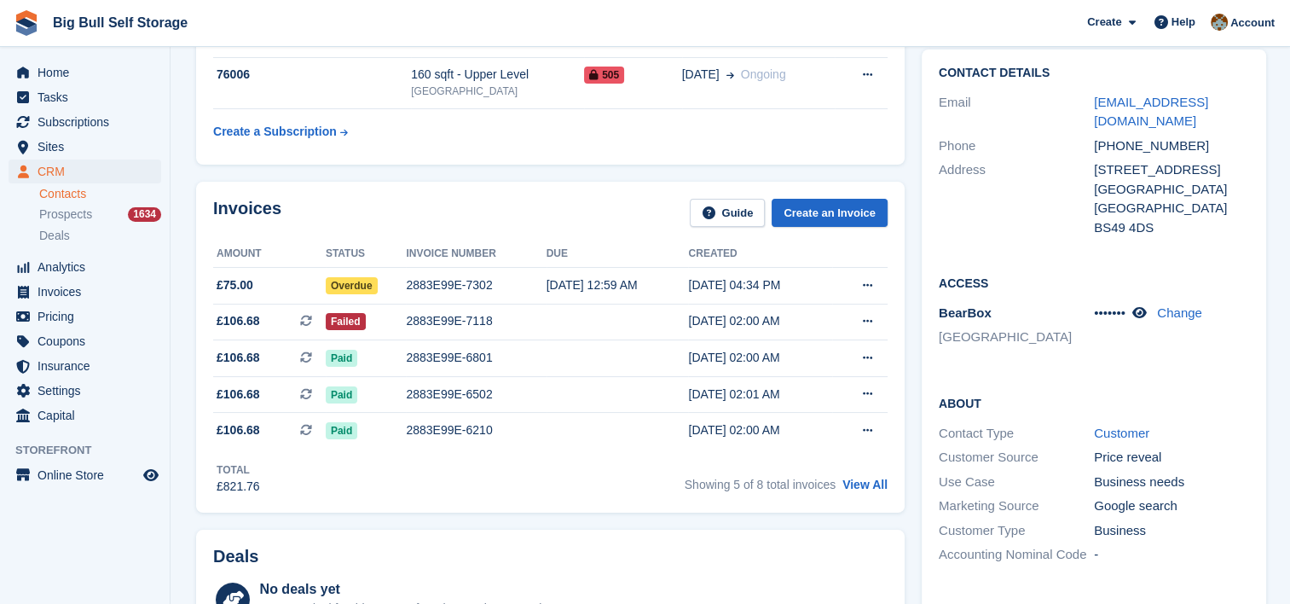
scroll to position [341, 0]
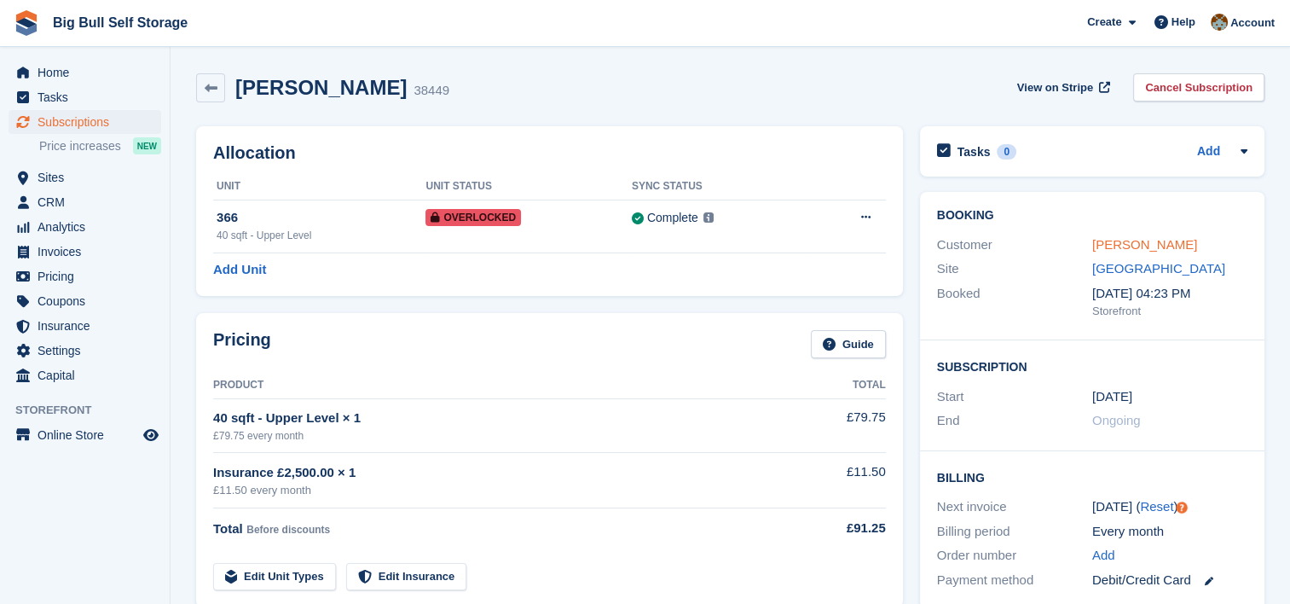
click at [1124, 241] on link "[PERSON_NAME]" at bounding box center [1145, 244] width 105 height 14
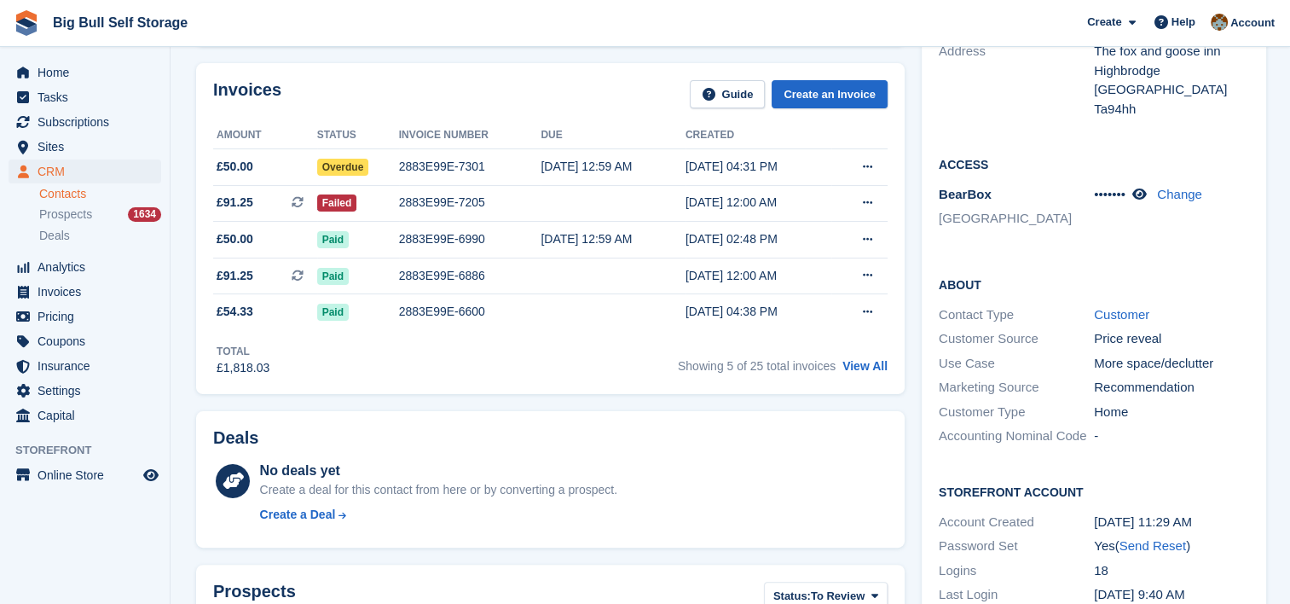
scroll to position [171, 0]
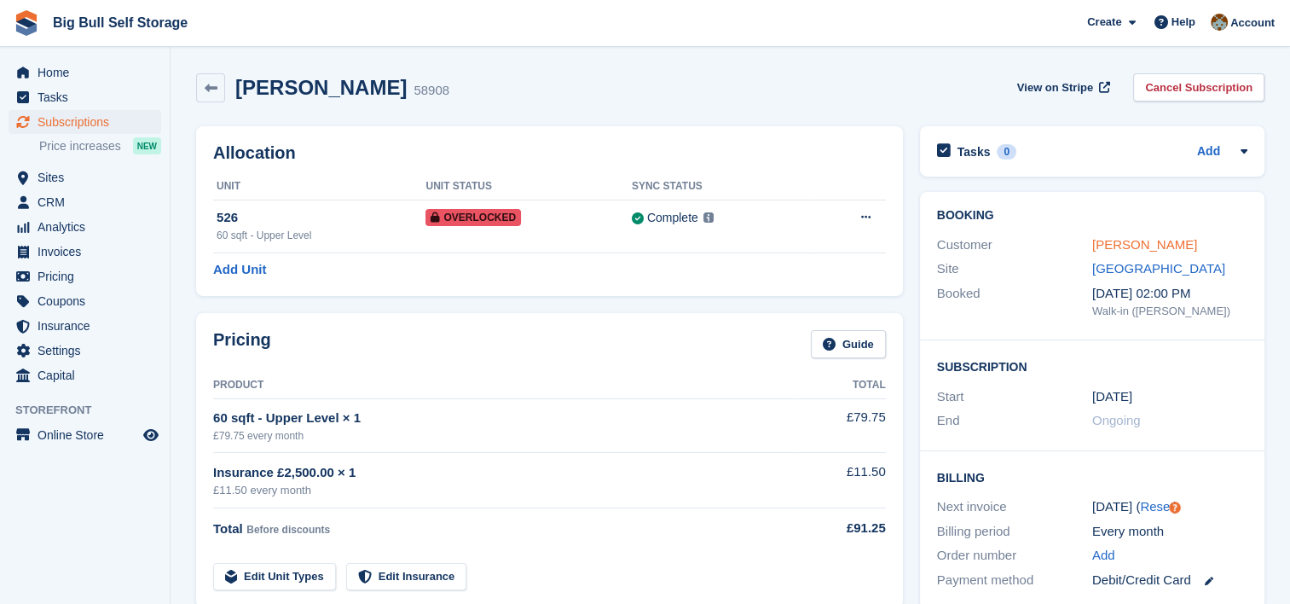
click at [1108, 246] on link "[PERSON_NAME]" at bounding box center [1145, 244] width 105 height 14
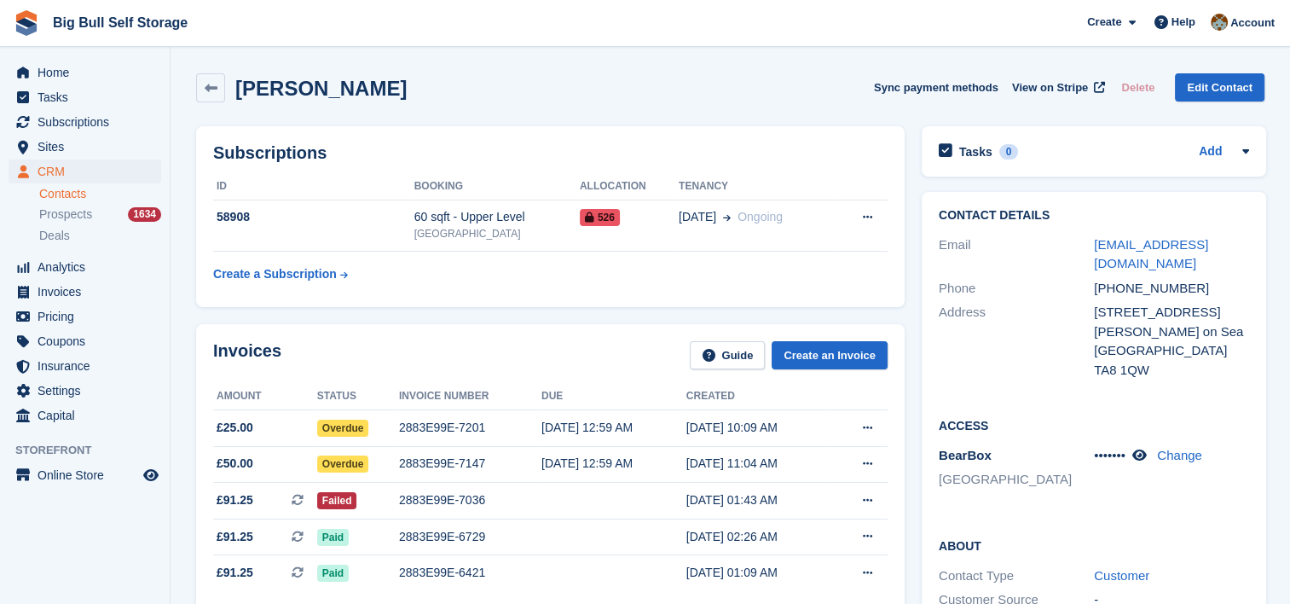
click at [534, 90] on div "[PERSON_NAME] Sync payment methods View on Stripe Delete Edit Contact" at bounding box center [730, 87] width 1069 height 29
